Goal: Task Accomplishment & Management: Complete application form

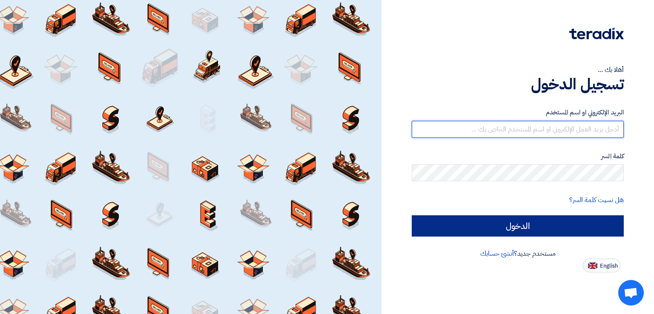
type input "[PERSON_NAME][EMAIL_ADDRESS][PERSON_NAME][DOMAIN_NAME]"
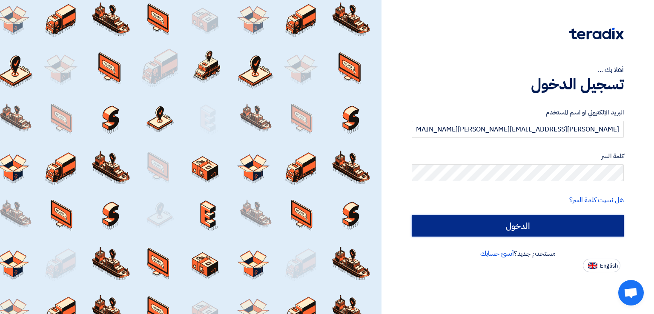
click at [514, 226] on input "الدخول" at bounding box center [518, 225] width 212 height 21
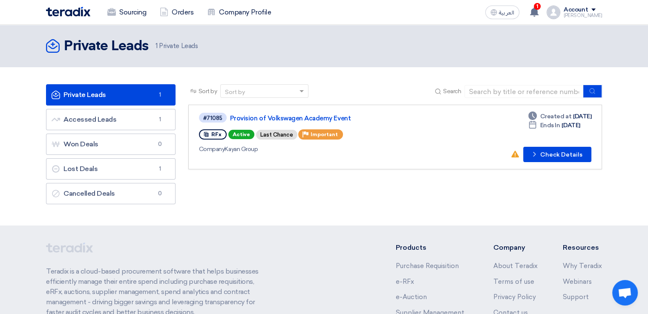
scroll to position [570, 0]
click at [562, 152] on button "Check details Check Details" at bounding box center [557, 154] width 68 height 15
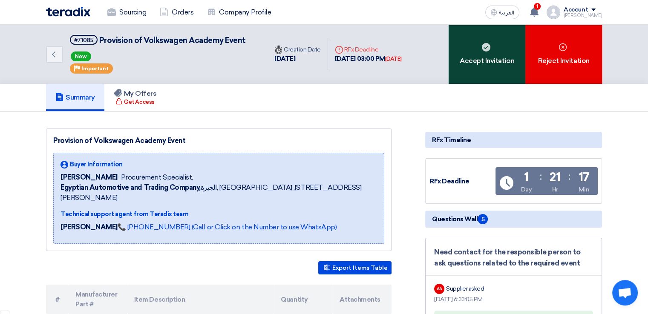
click at [486, 52] on div "Accept Invitation" at bounding box center [486, 54] width 77 height 59
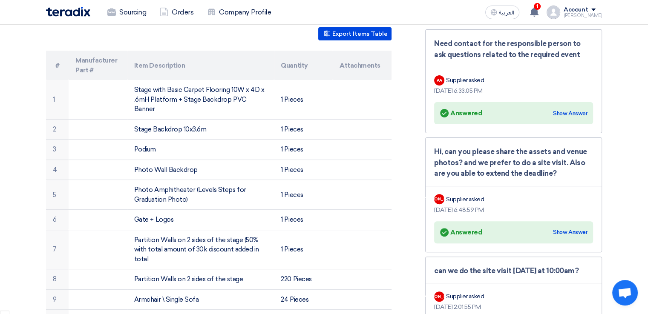
scroll to position [231, 0]
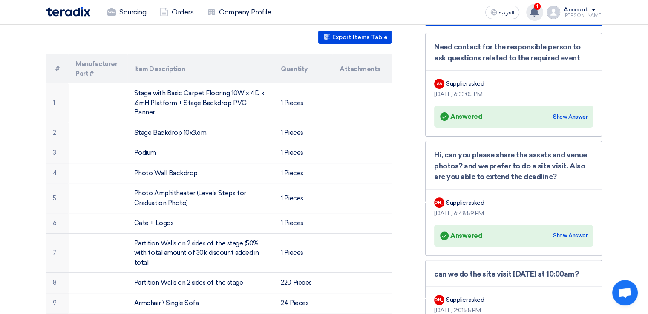
click at [538, 11] on use at bounding box center [534, 11] width 9 height 9
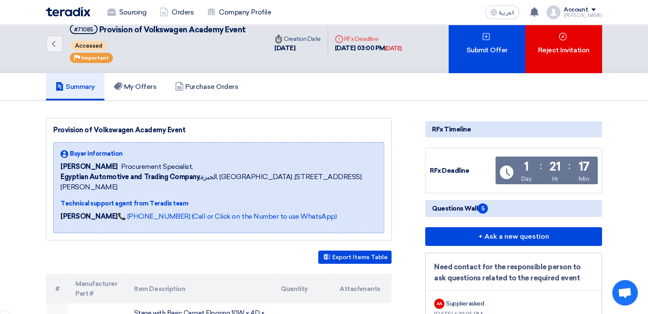
scroll to position [0, 0]
